Goal: Use online tool/utility

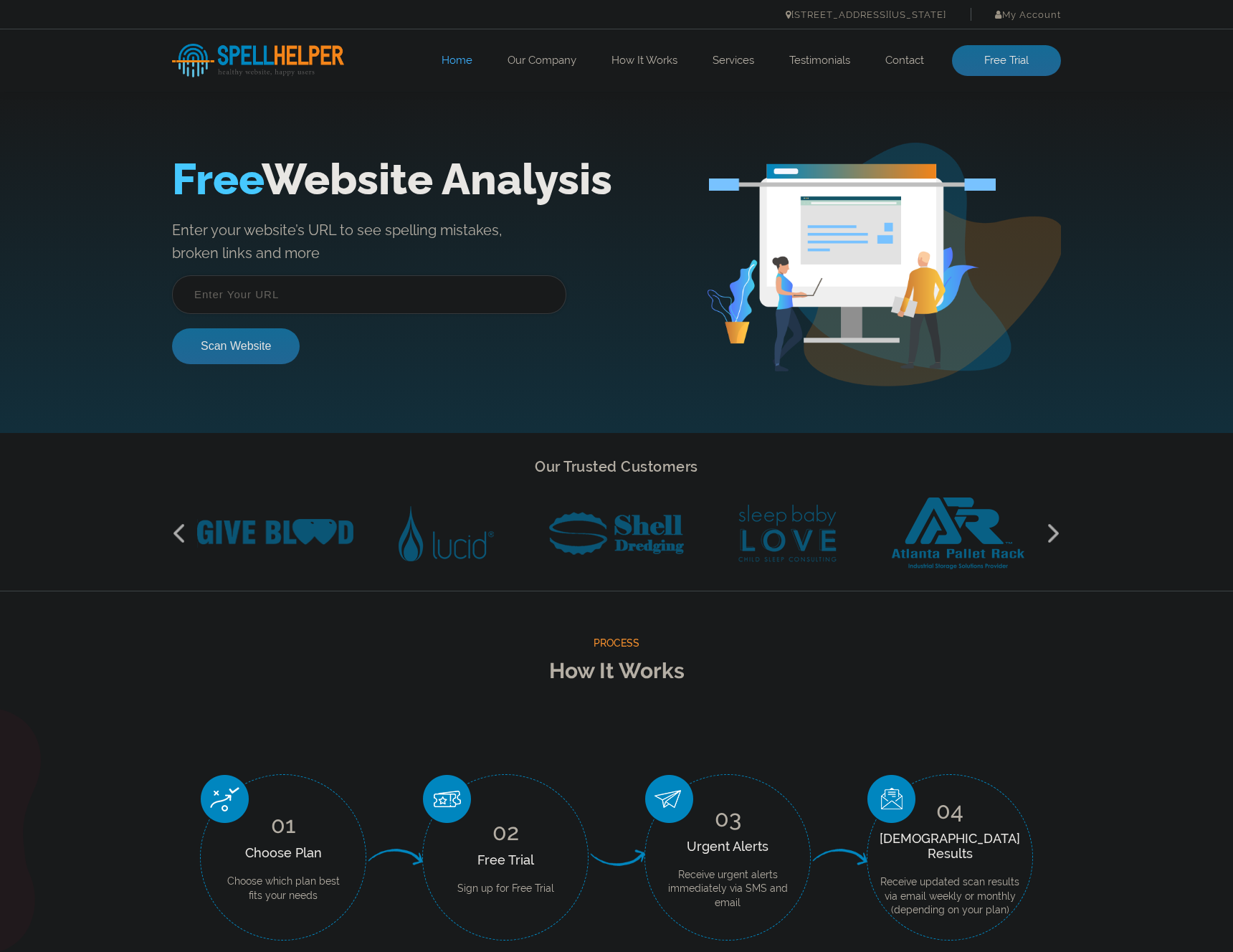
click at [294, 298] on input "text" at bounding box center [369, 294] width 394 height 39
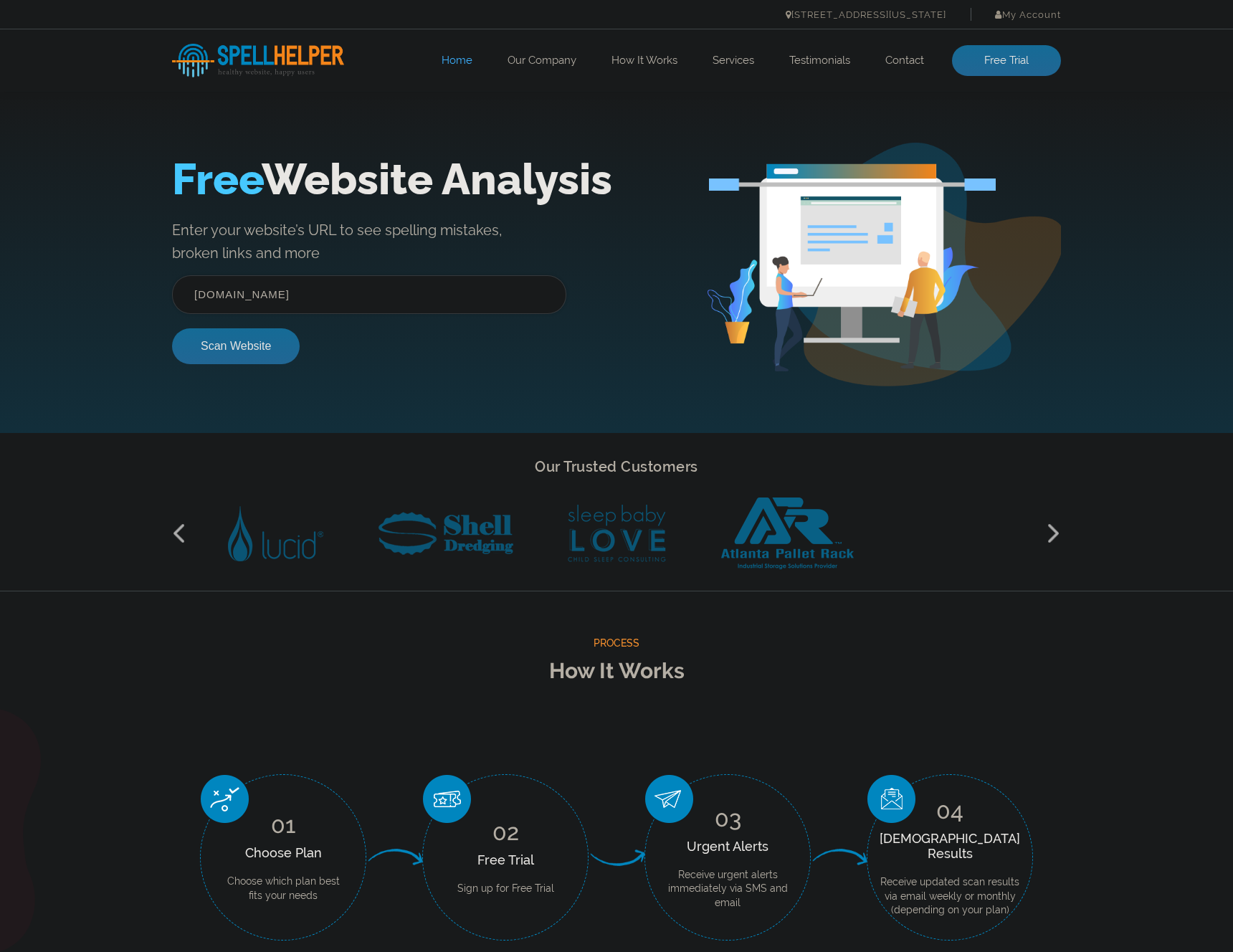
type input "[DOMAIN_NAME]"
click at [211, 369] on div "Free Website Analysis Enter your website’s URL to see spelling mistakes, broken…" at bounding box center [439, 265] width 533 height 221
click at [213, 339] on button "Scan Website" at bounding box center [236, 346] width 128 height 35
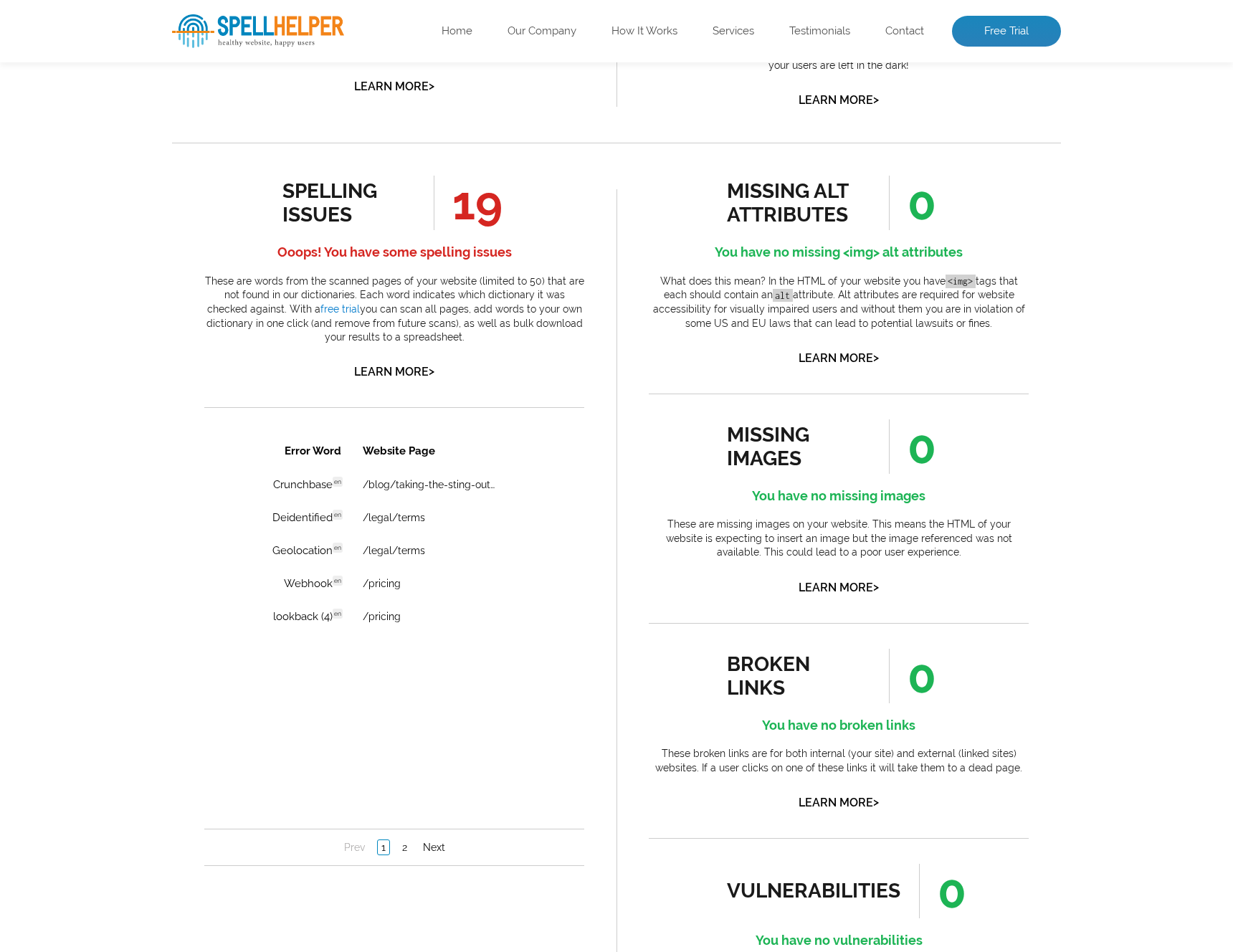
scroll to position [696, 0]
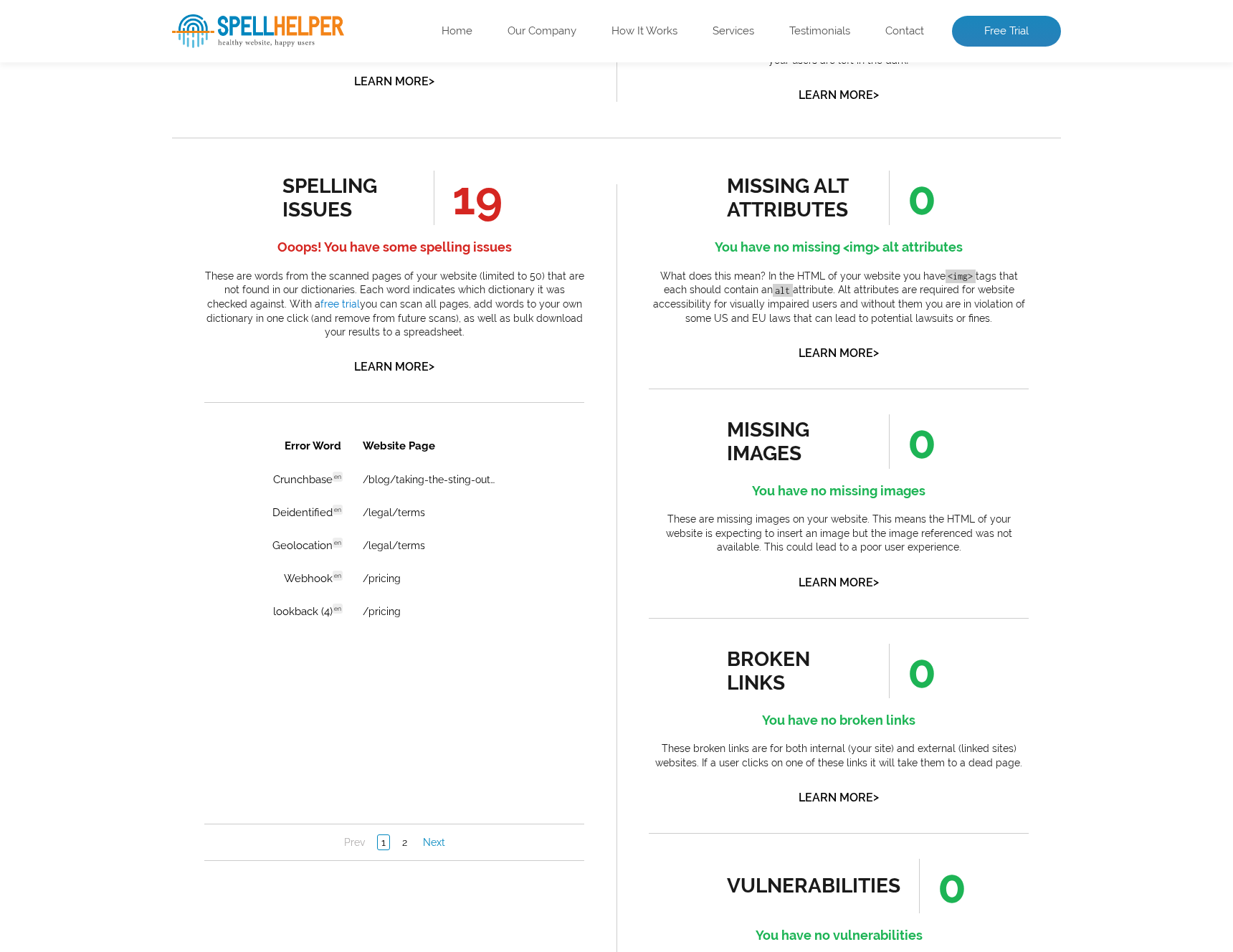
click at [431, 845] on link "Next" at bounding box center [434, 842] width 29 height 15
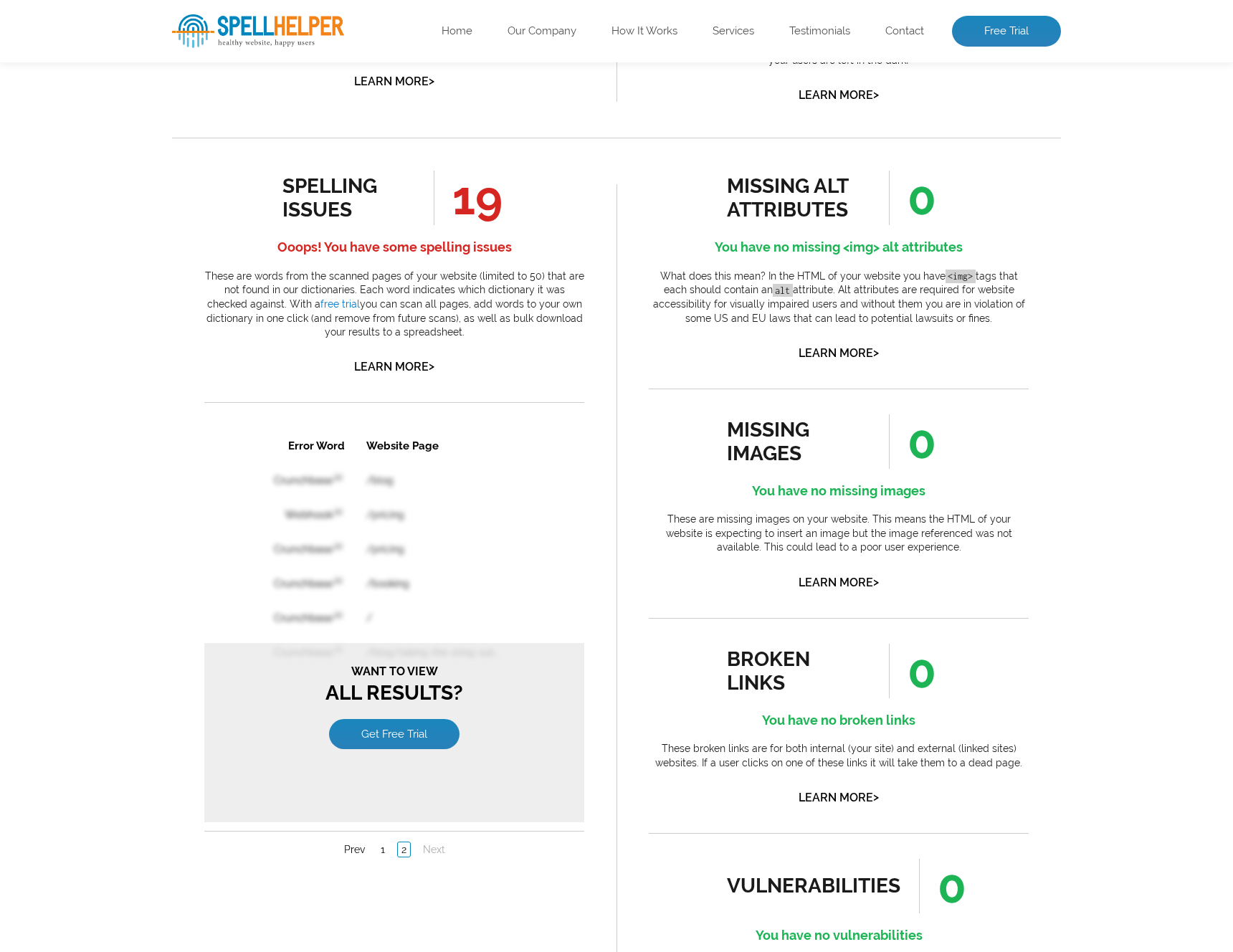
scroll to position [0, 0]
